Goal: Task Accomplishment & Management: Complete application form

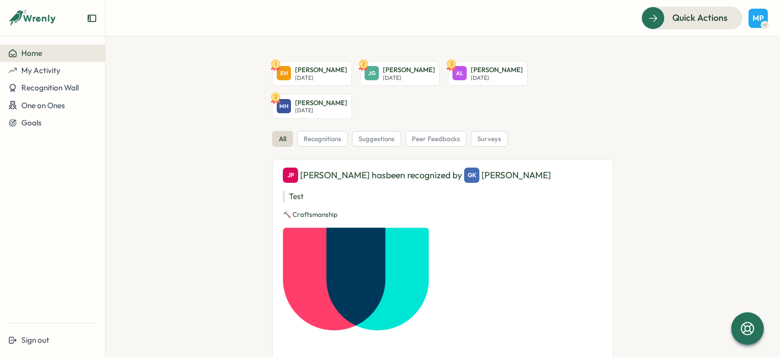
click at [213, 42] on section "1 EH Edoina Hoxhaj Wed, Oct 01 2 JG Jugers Gjidia Thu, Oct 02 3 AL Albina Lamaj…" at bounding box center [443, 197] width 674 height 320
